Goal: Transaction & Acquisition: Purchase product/service

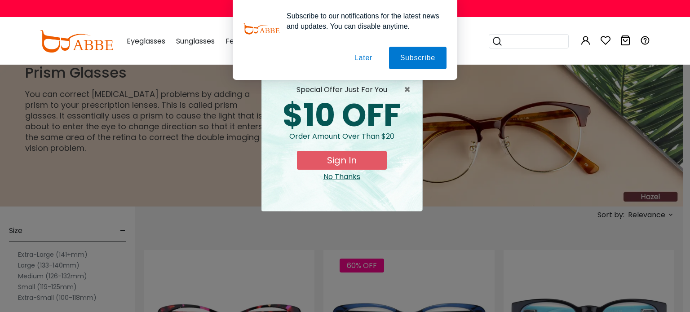
click at [342, 179] on div "No Thanks" at bounding box center [342, 177] width 147 height 11
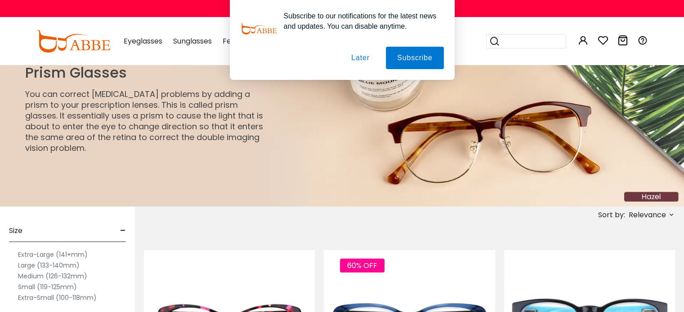
click at [361, 51] on button "Later" at bounding box center [360, 58] width 40 height 22
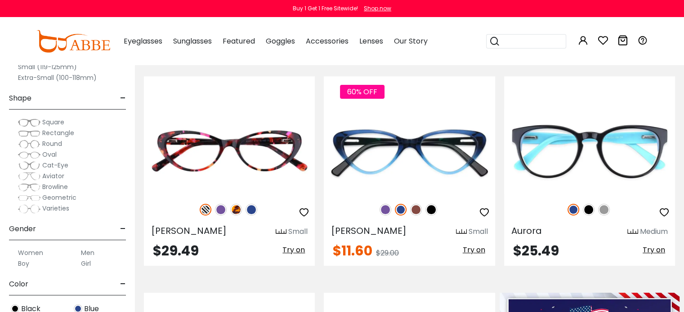
scroll to position [180, 0]
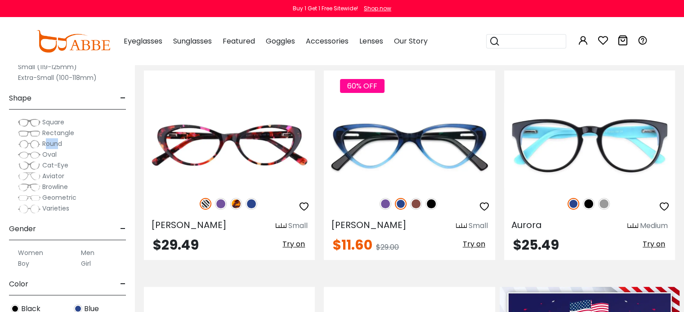
drag, startPoint x: 45, startPoint y: 143, endPoint x: 58, endPoint y: 139, distance: 14.1
click at [58, 139] on span "Round" at bounding box center [52, 143] width 20 height 9
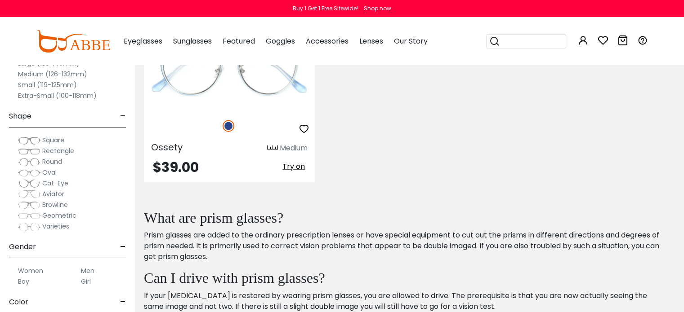
scroll to position [2014, 0]
click at [122, 115] on span "-" at bounding box center [123, 117] width 6 height 22
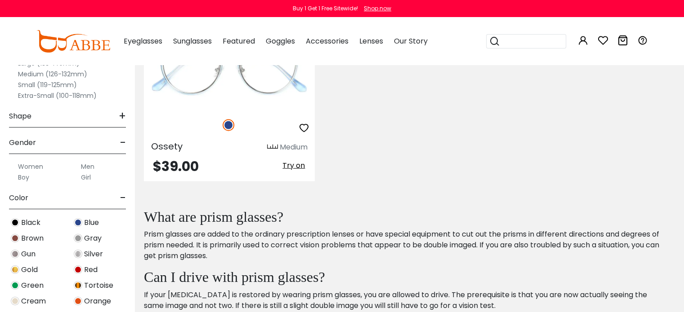
click at [14, 222] on img at bounding box center [15, 222] width 9 height 9
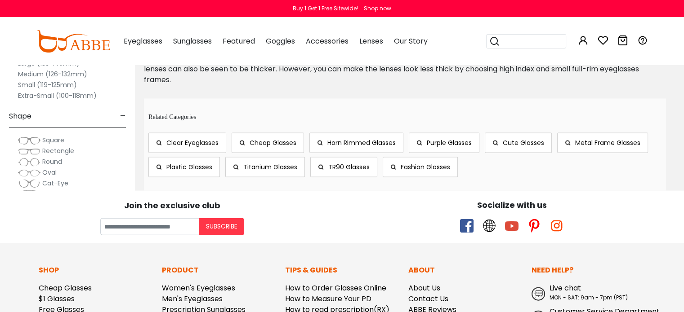
scroll to position [1942, 0]
